Goal: Book appointment/travel/reservation

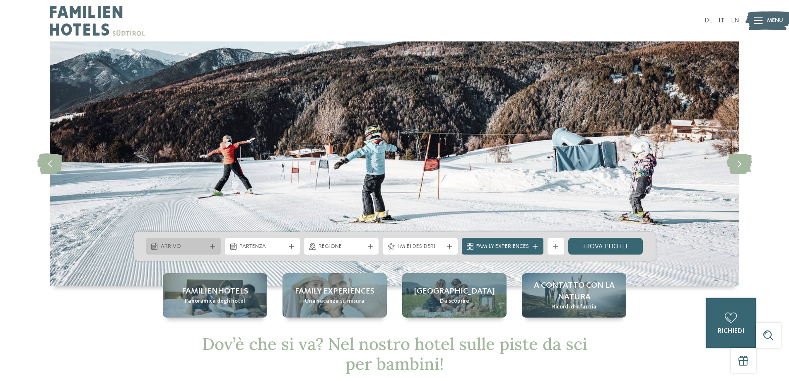
click at [213, 246] on icon at bounding box center [212, 245] width 5 height 5
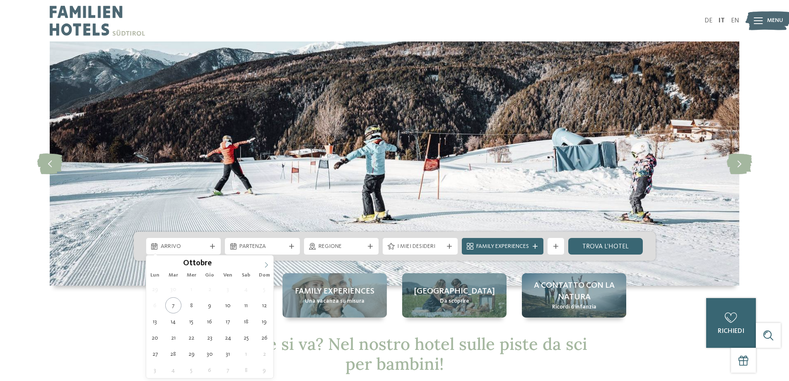
click at [266, 265] on icon at bounding box center [266, 265] width 6 height 6
type input "****"
click at [266, 265] on icon at bounding box center [266, 265] width 6 height 6
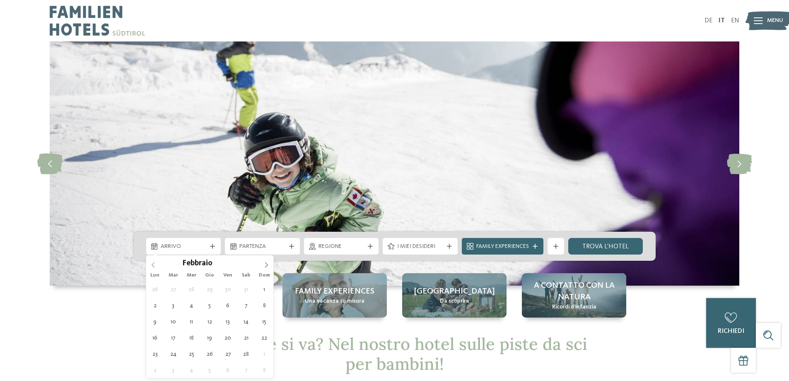
click at [155, 266] on icon at bounding box center [153, 265] width 6 height 6
type div "[DATE]"
type input "****"
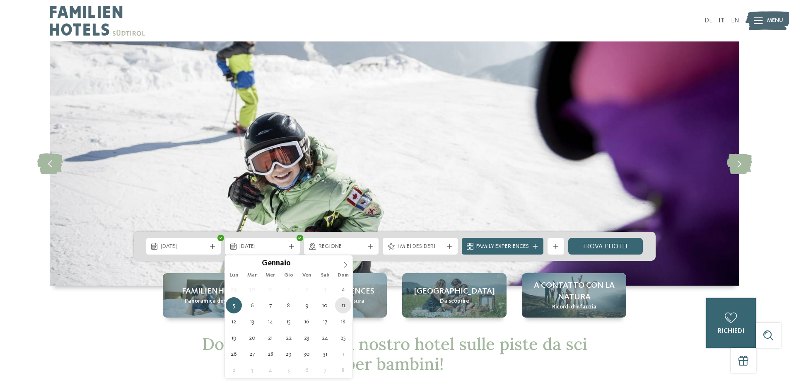
type div "[DATE]"
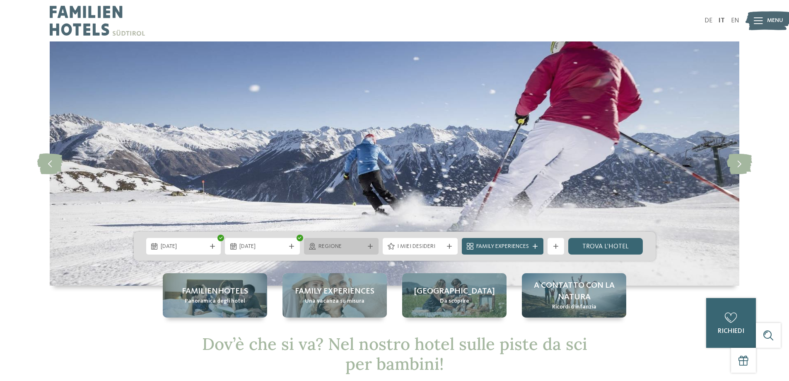
click at [357, 246] on span "Regione" at bounding box center [341, 246] width 46 height 8
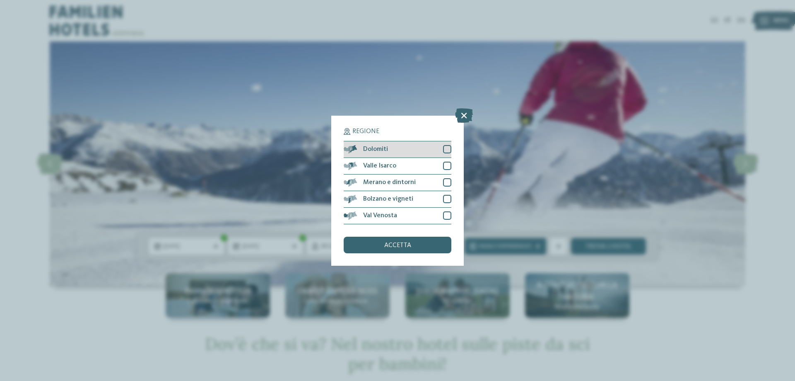
click at [446, 150] on div at bounding box center [447, 149] width 8 height 8
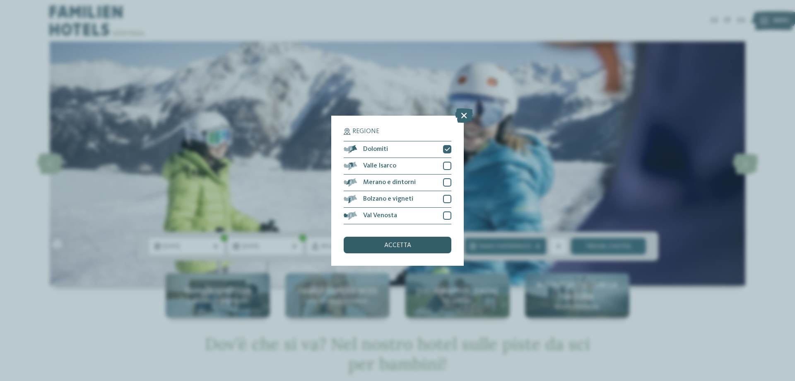
click at [393, 244] on span "accetta" at bounding box center [397, 245] width 27 height 7
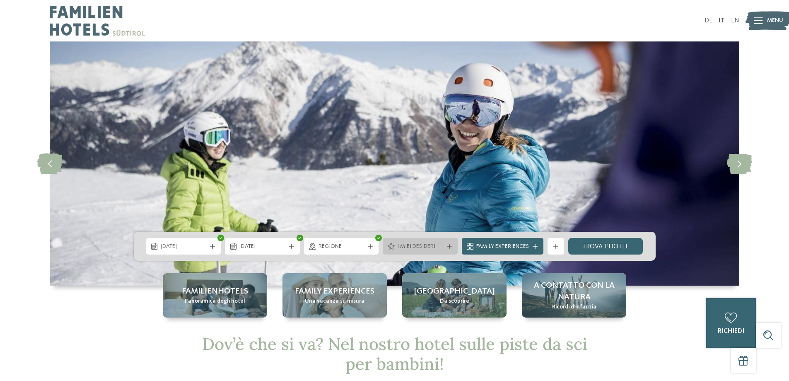
click at [444, 247] on div "I miei desideri" at bounding box center [420, 245] width 50 height 9
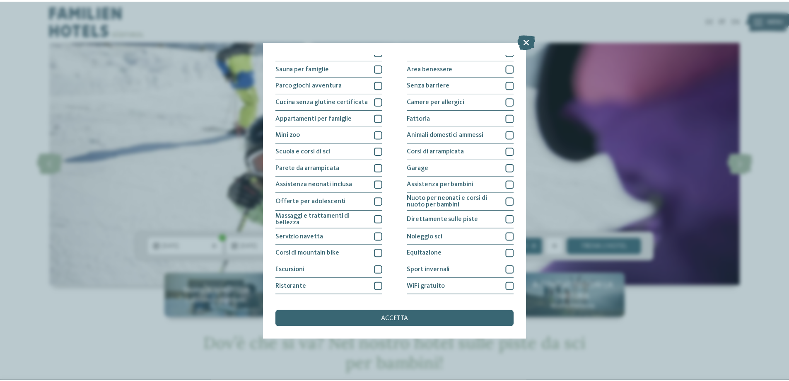
scroll to position [55, 0]
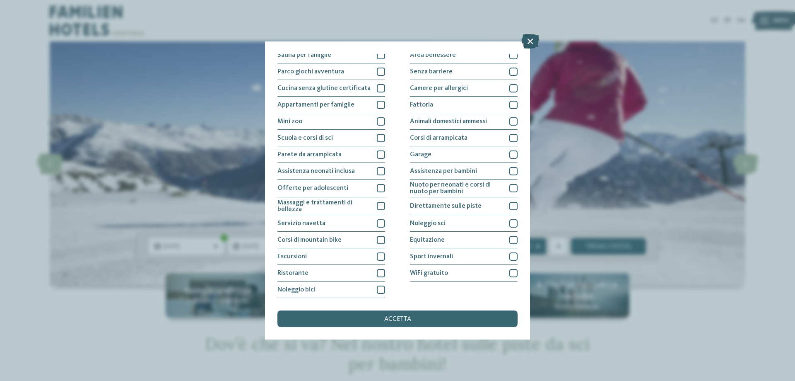
click at [530, 41] on icon at bounding box center [530, 41] width 18 height 14
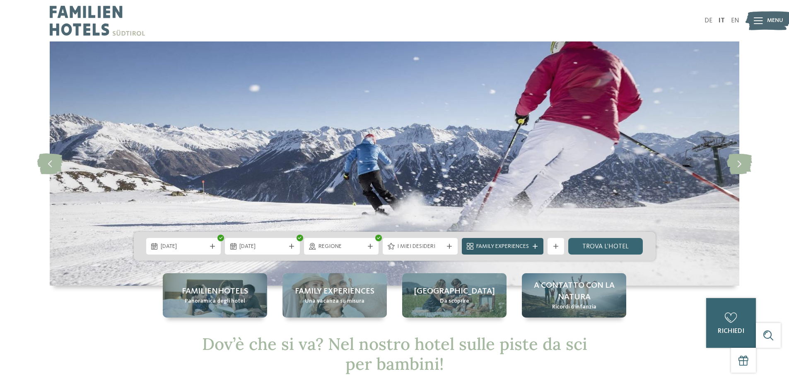
click at [532, 246] on div at bounding box center [535, 245] width 8 height 5
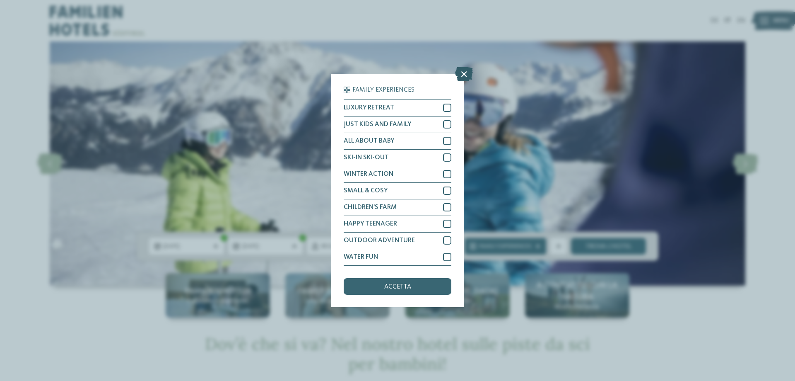
click at [462, 73] on icon at bounding box center [464, 73] width 18 height 14
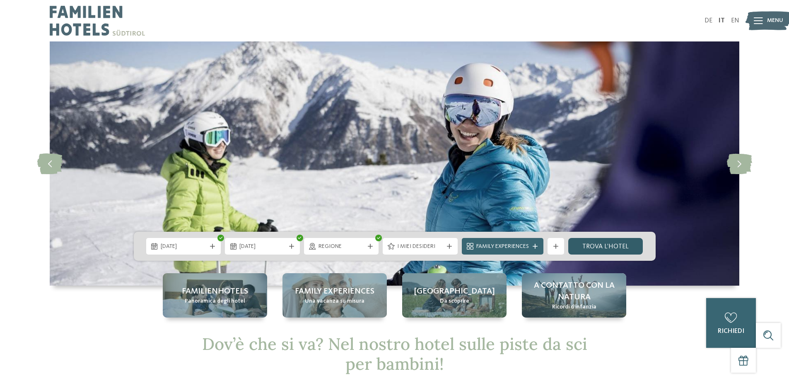
click at [604, 247] on link "trova l’hotel" at bounding box center [605, 246] width 75 height 17
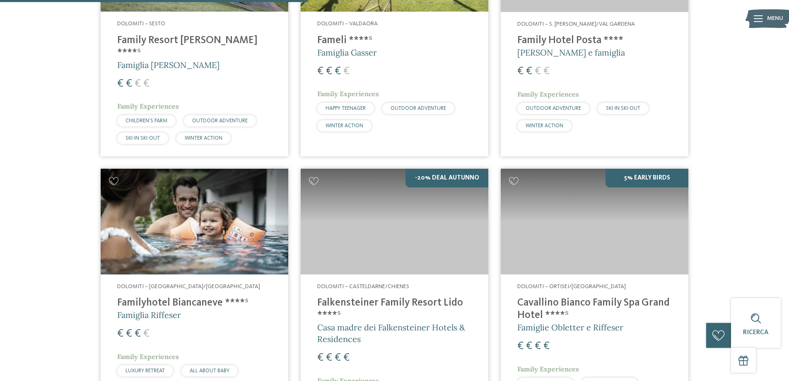
scroll to position [479, 0]
